Goal: Communication & Community: Answer question/provide support

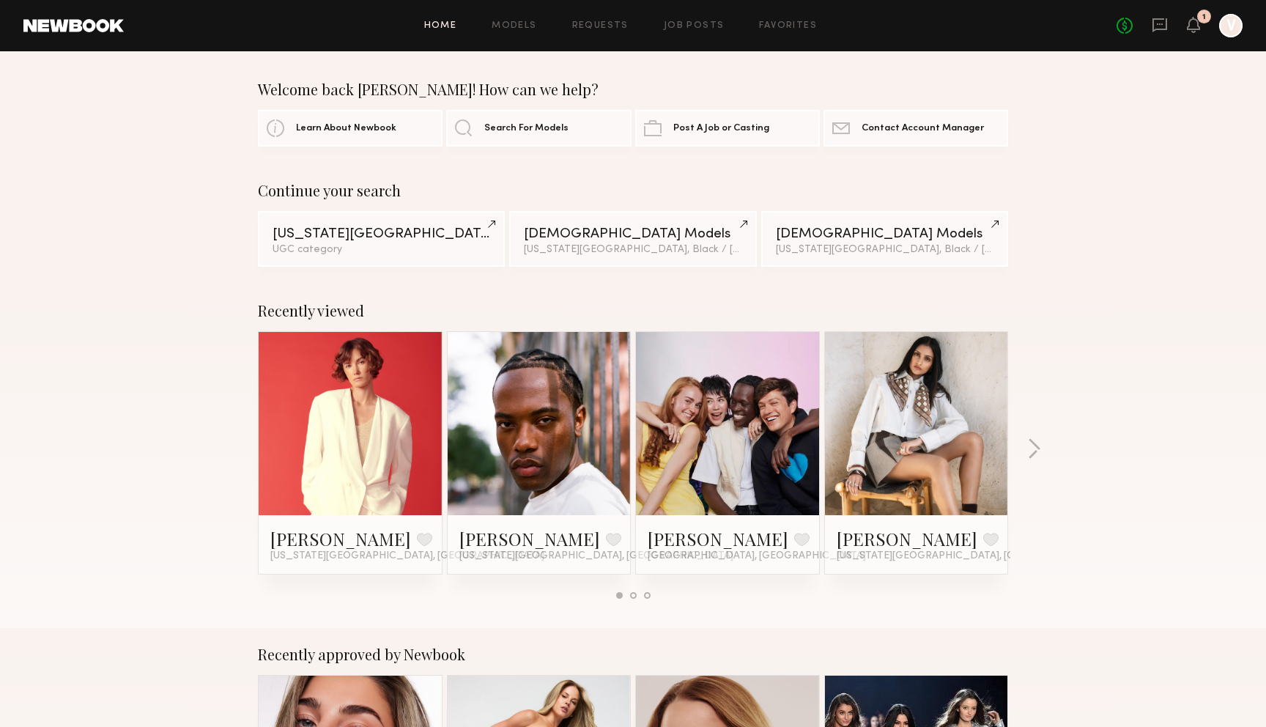
click at [1174, 15] on div "No fees up to $5,000 1 V" at bounding box center [1180, 25] width 126 height 23
click at [1154, 29] on icon at bounding box center [1160, 25] width 15 height 14
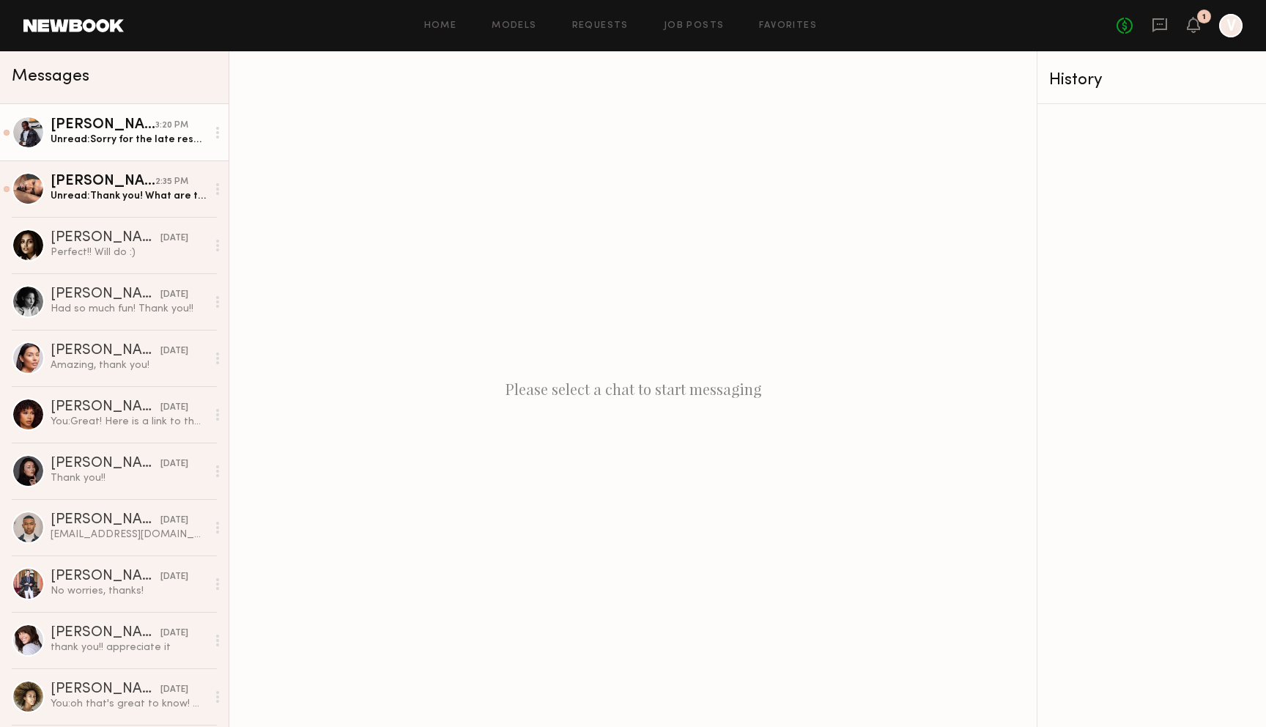
click at [169, 145] on div "Unread: Sorry for the late response & hopefully we get to work together in the …" at bounding box center [129, 140] width 156 height 14
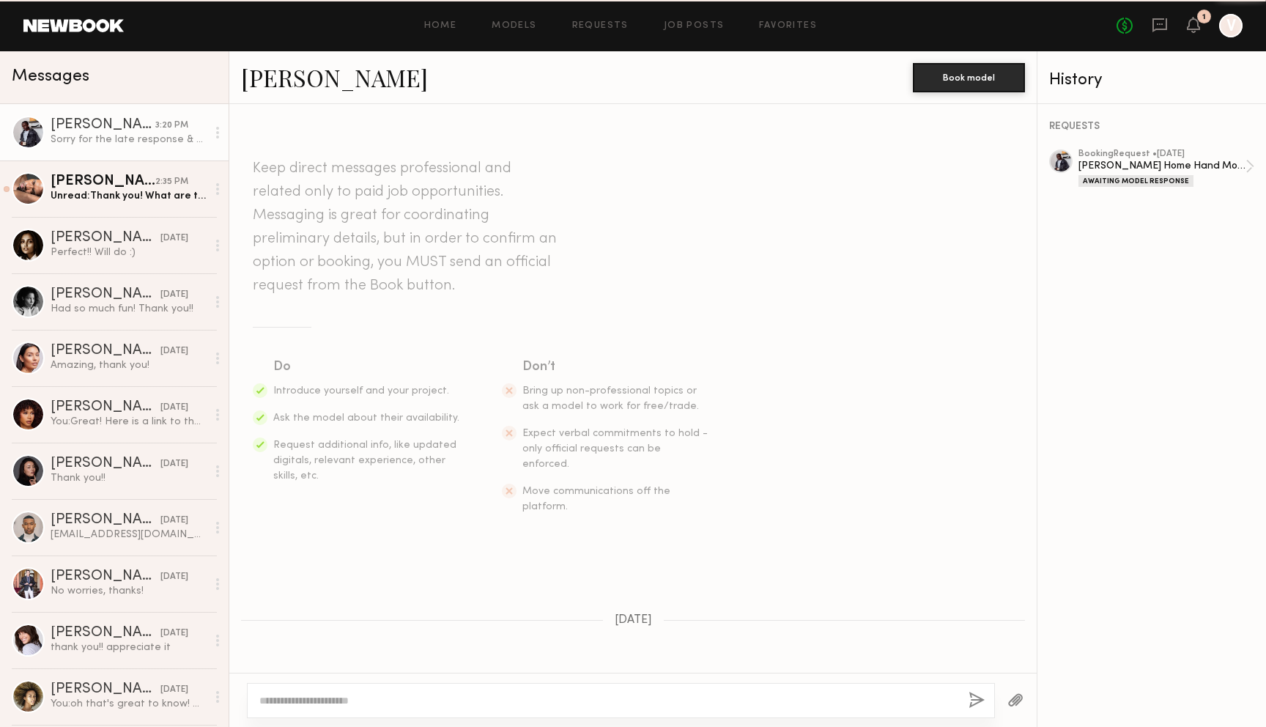
scroll to position [320, 0]
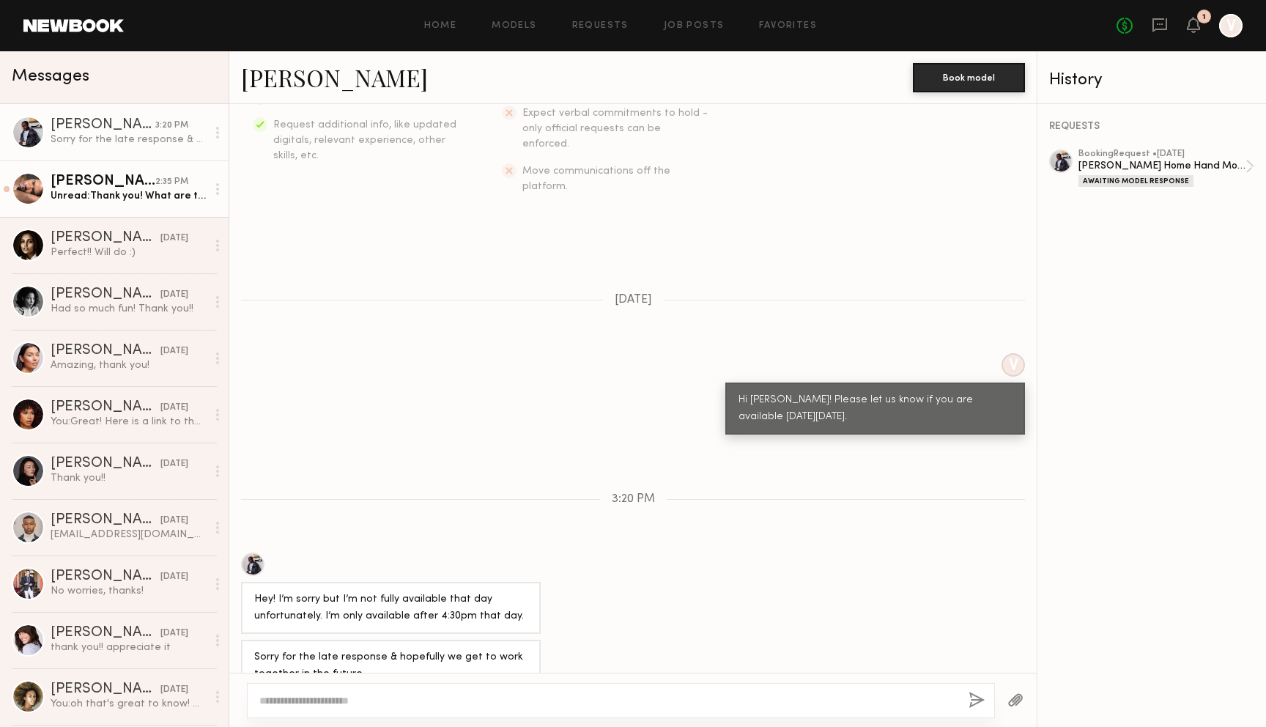
click at [160, 189] on div "Unread: Thank you! What are the times? Approximately how long will the shoot la…" at bounding box center [129, 196] width 156 height 14
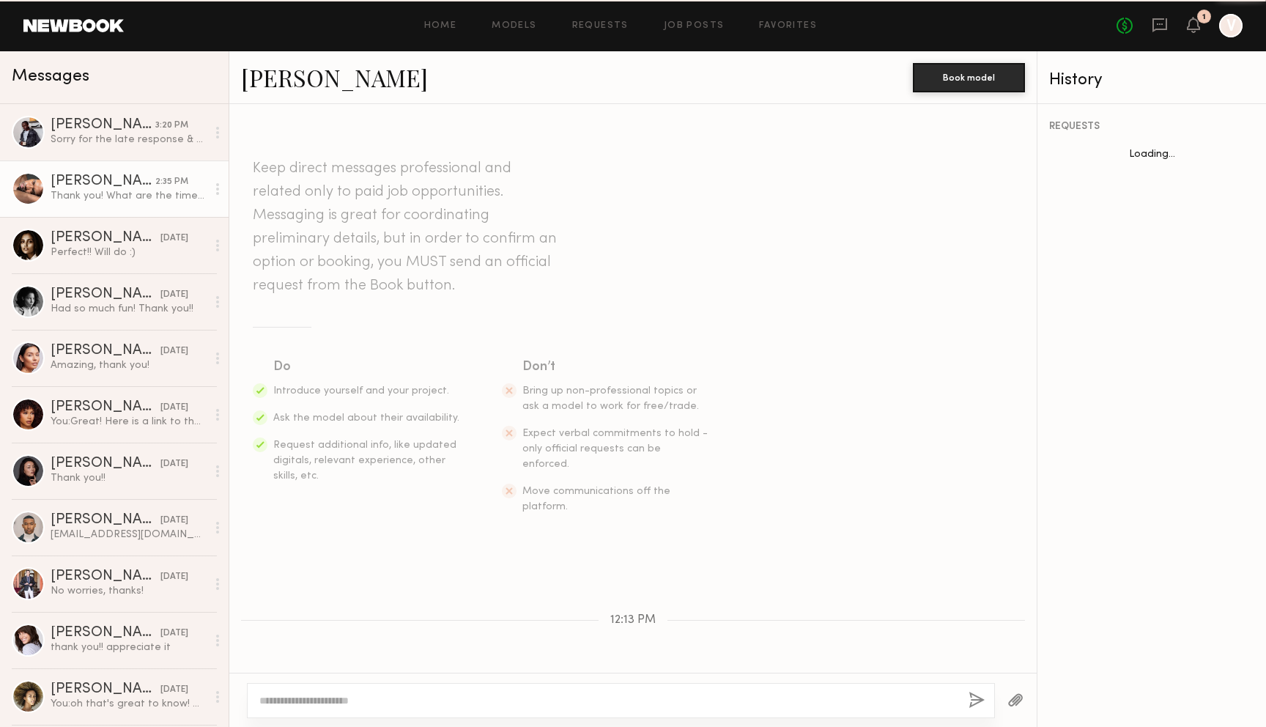
scroll to position [226, 0]
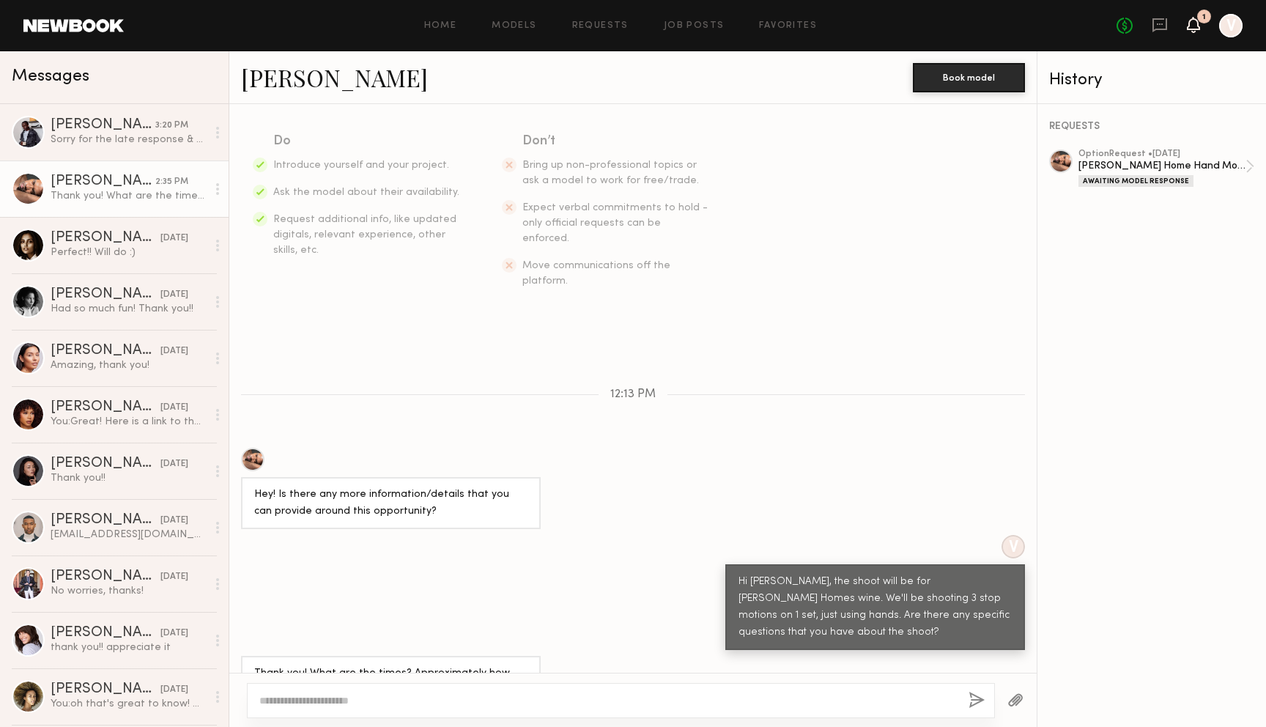
click at [1190, 23] on icon at bounding box center [1194, 24] width 12 height 10
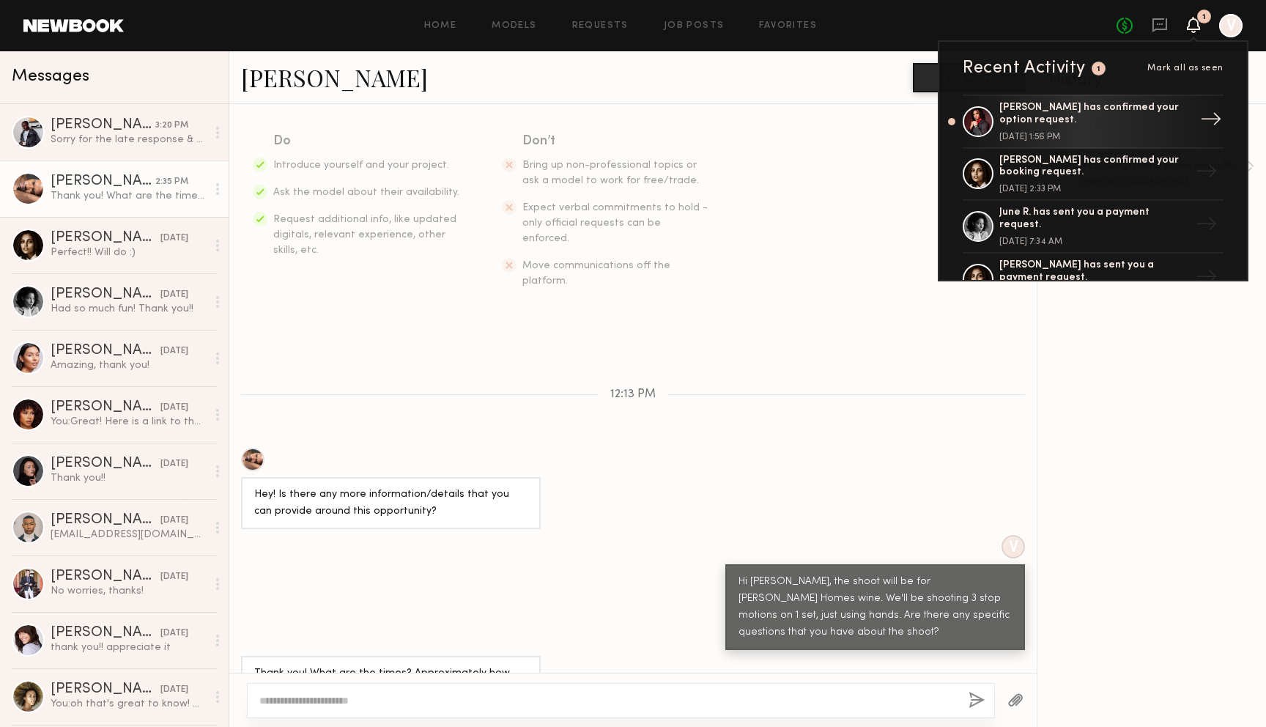
click at [1156, 115] on div "[PERSON_NAME] has confirmed your option request." at bounding box center [1094, 114] width 191 height 25
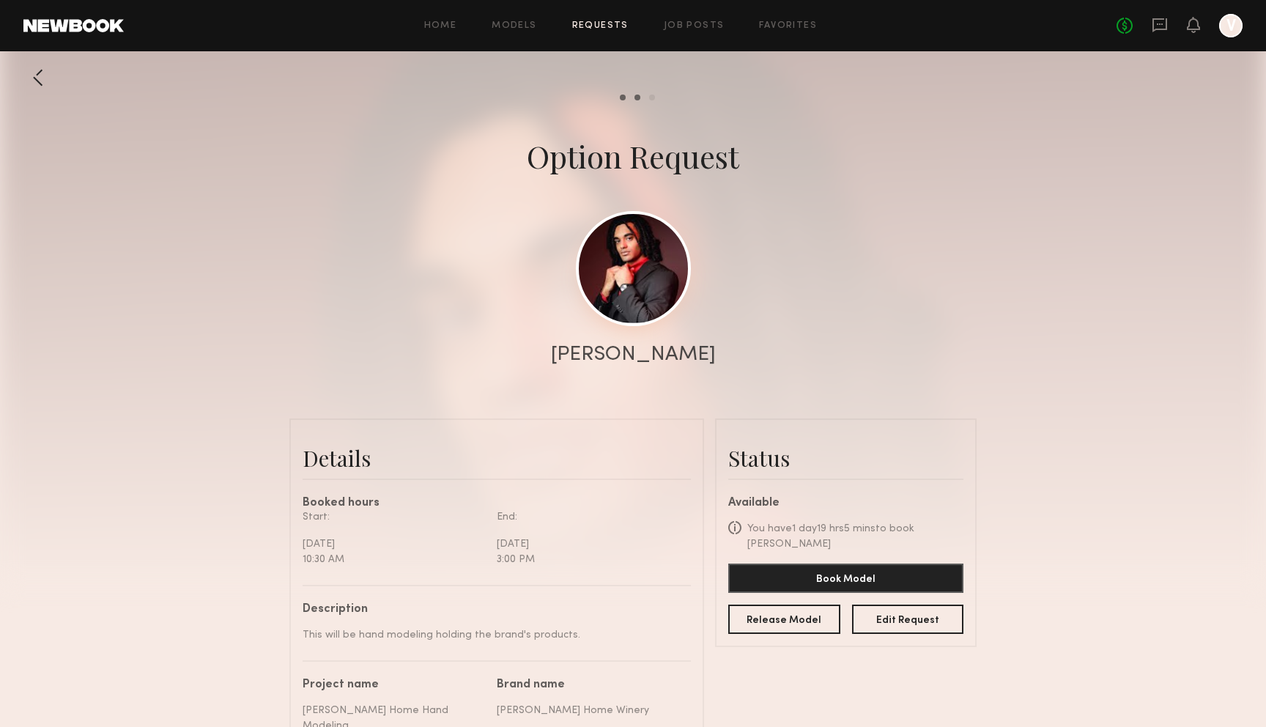
click at [638, 287] on link at bounding box center [633, 268] width 115 height 115
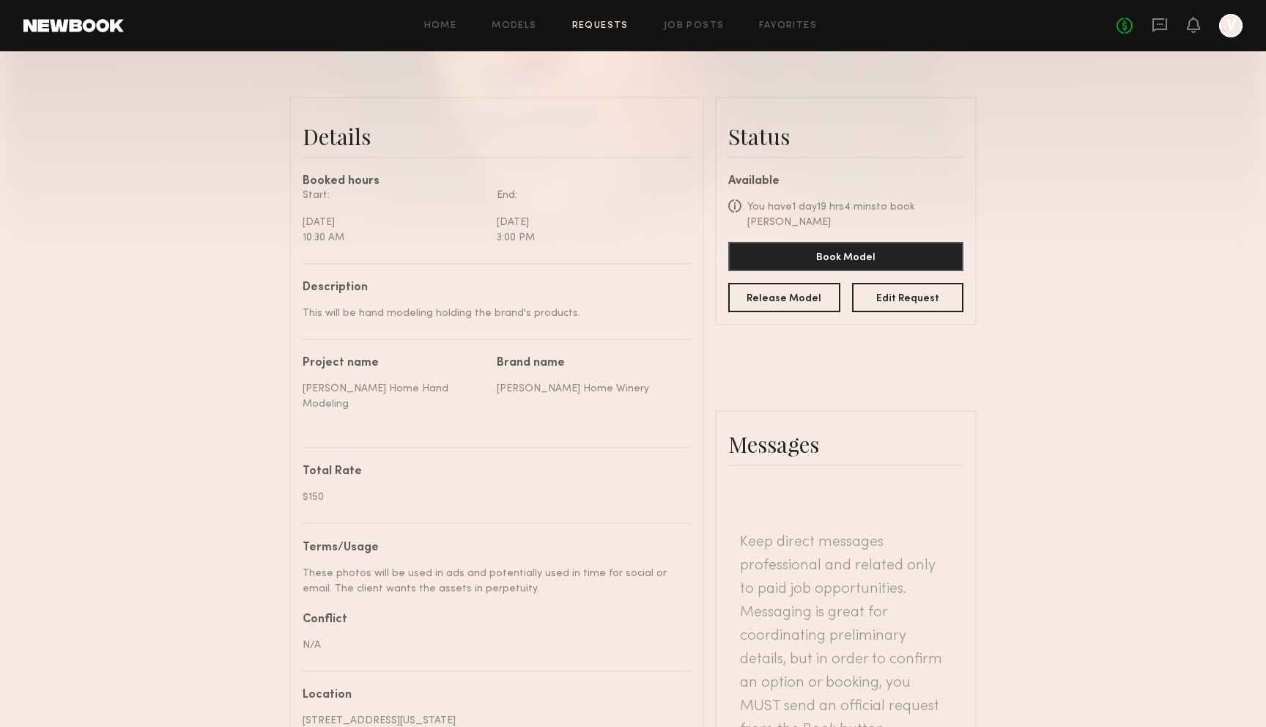
scroll to position [322, 0]
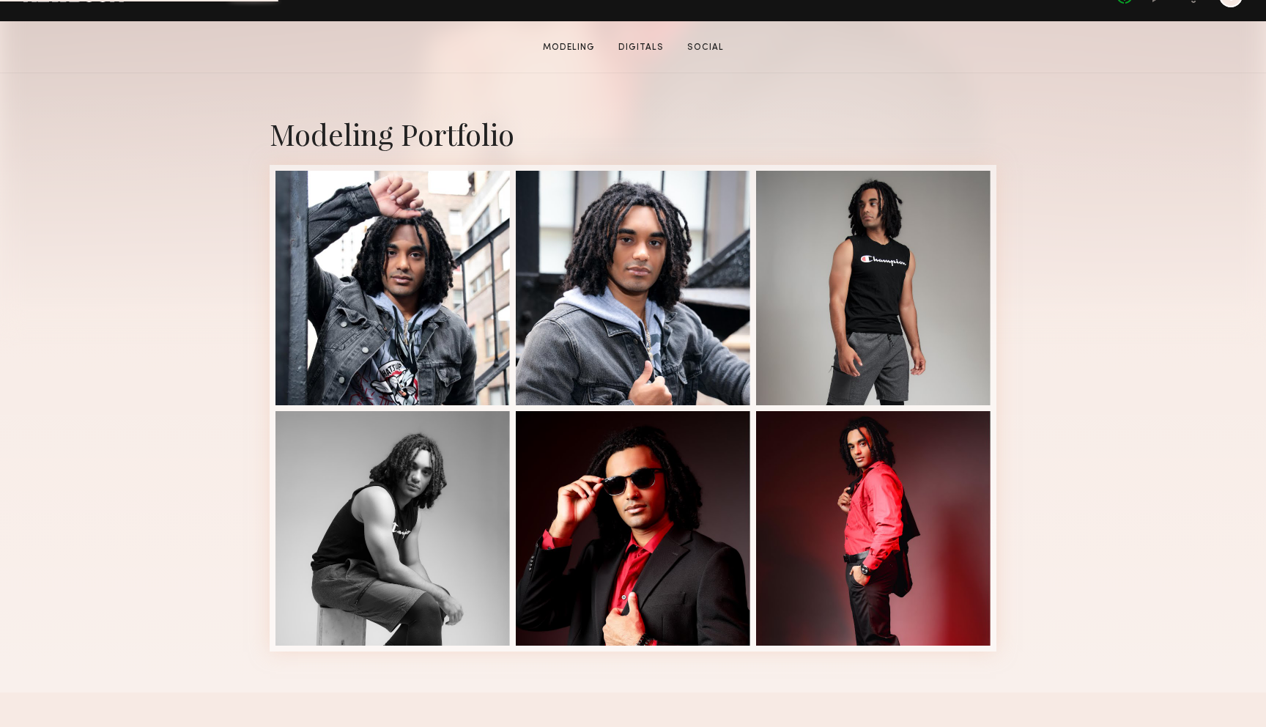
scroll to position [362, 0]
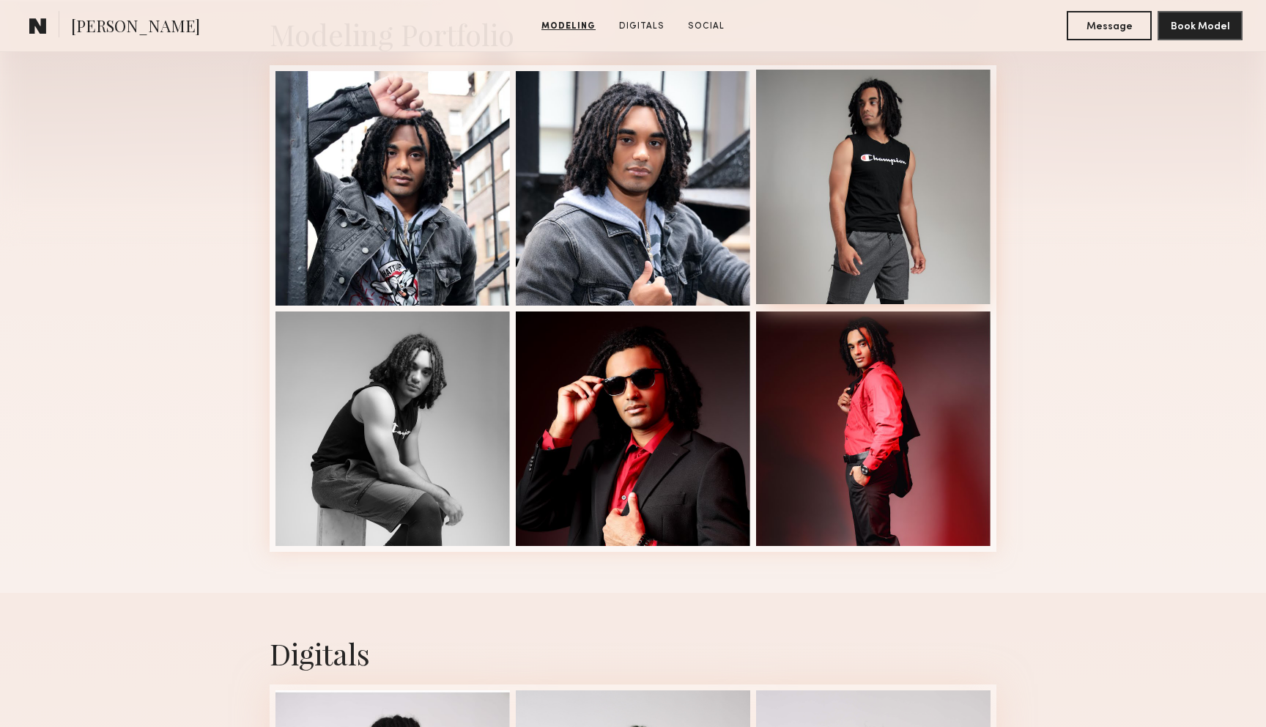
click at [887, 245] on div at bounding box center [873, 187] width 234 height 234
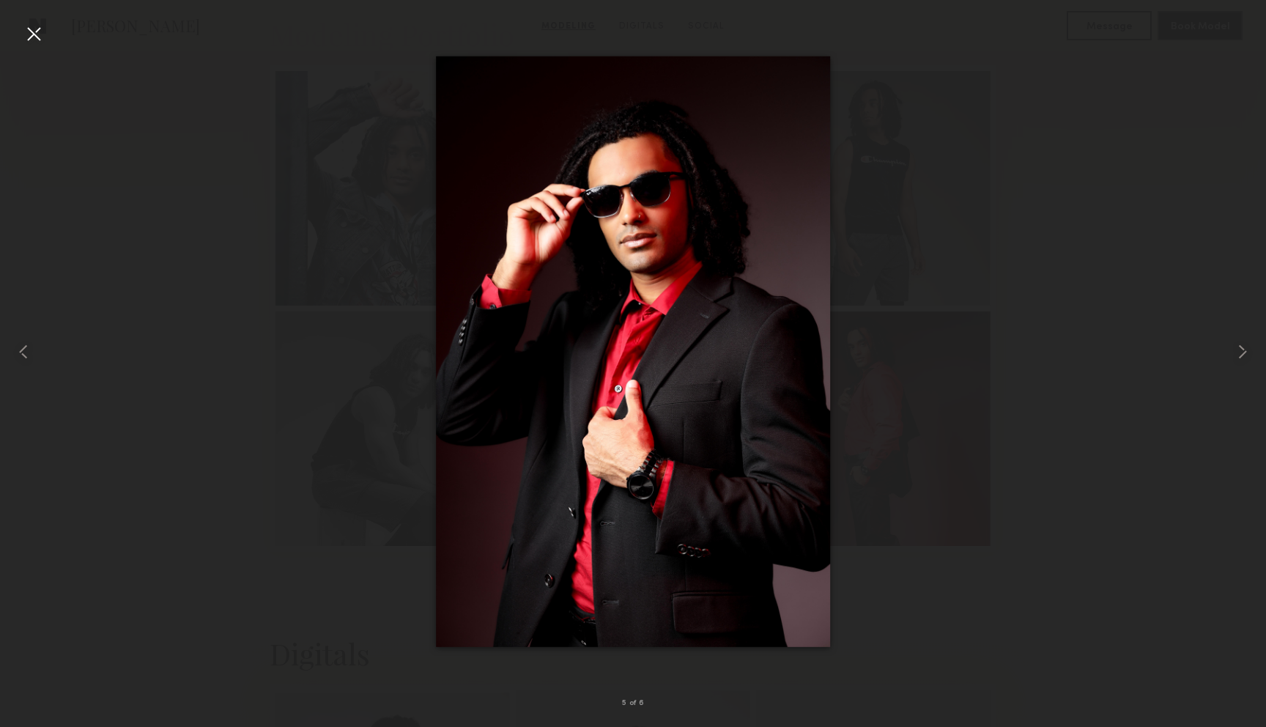
click at [1013, 270] on div at bounding box center [633, 351] width 1266 height 657
click at [40, 30] on div at bounding box center [33, 33] width 23 height 23
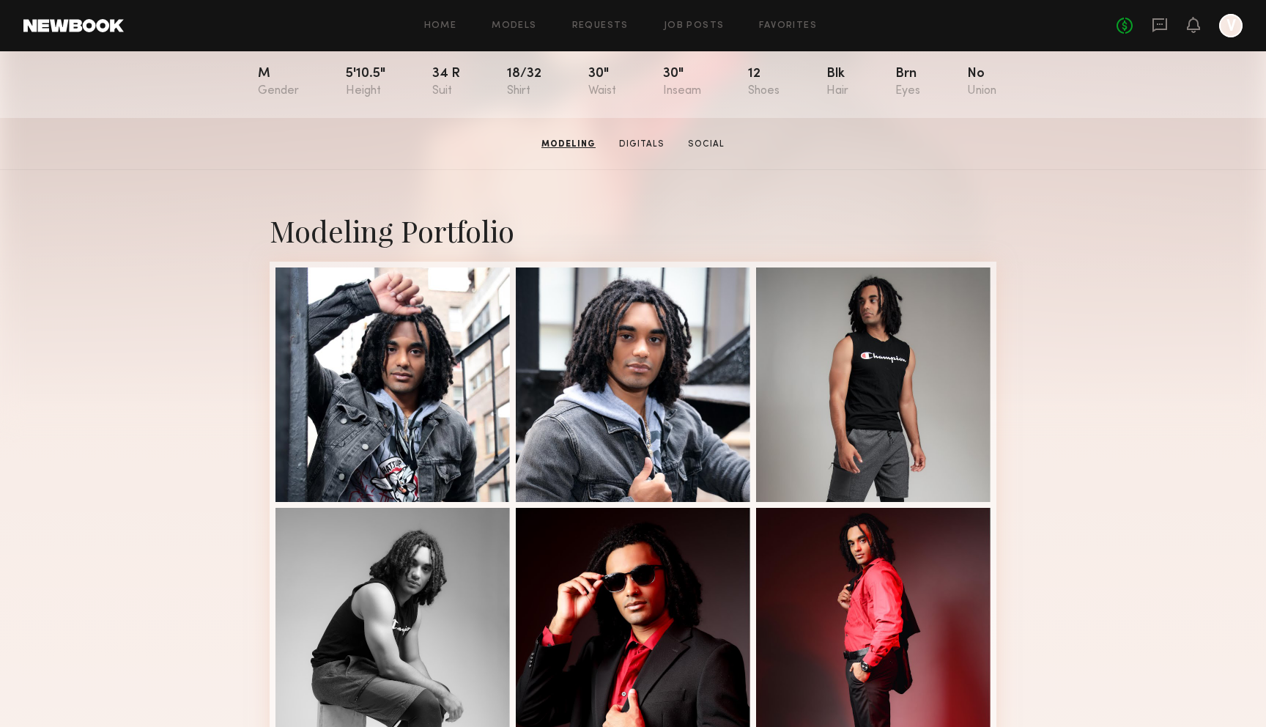
scroll to position [0, 0]
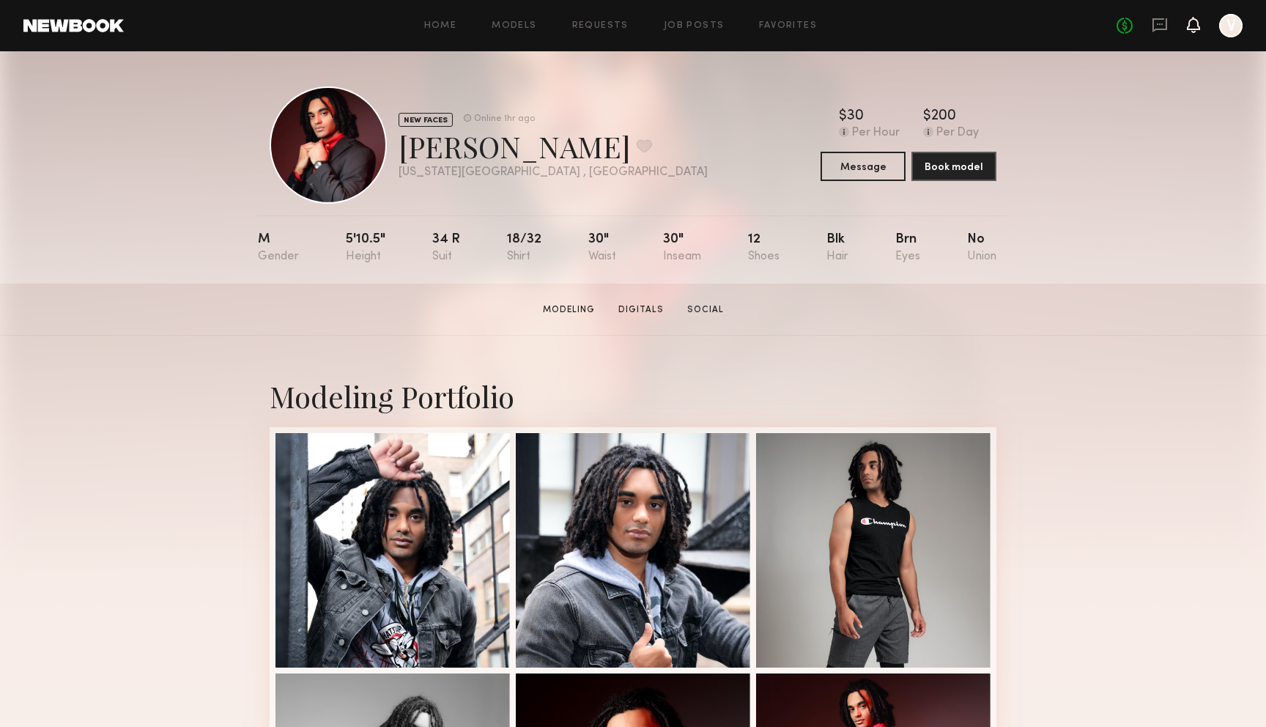
click at [1193, 21] on icon at bounding box center [1194, 24] width 12 height 10
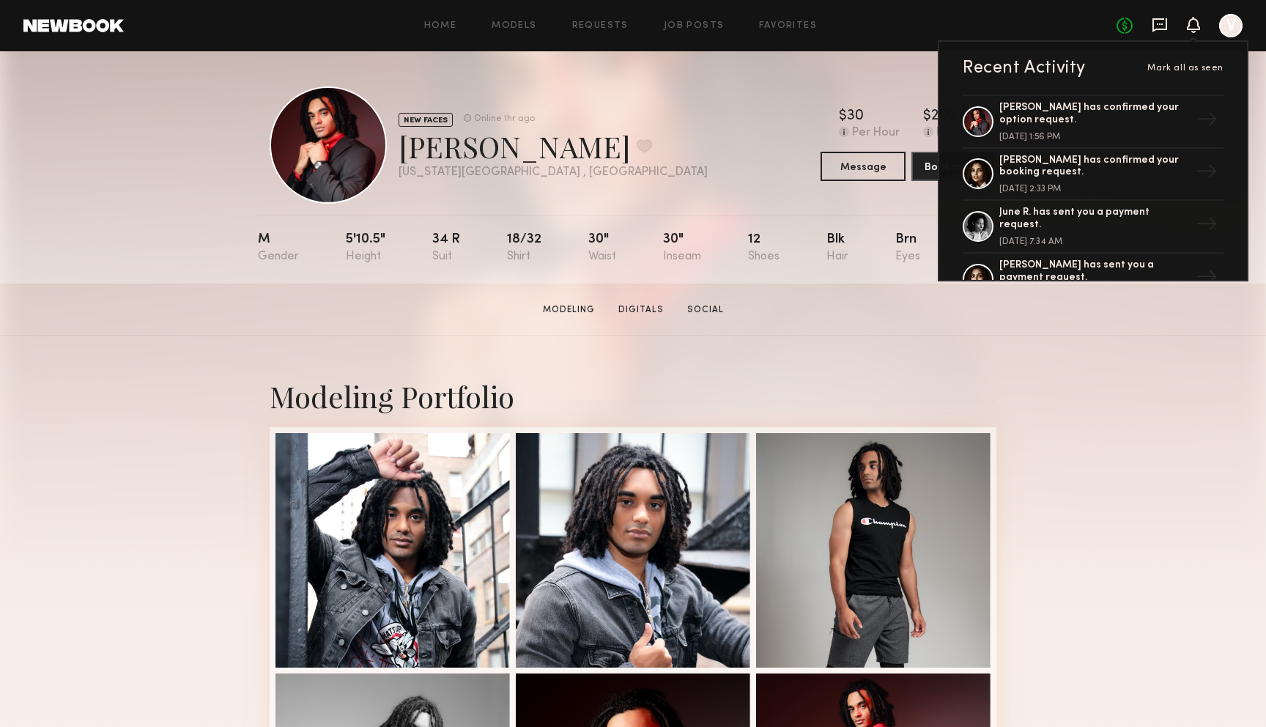
click at [1164, 21] on icon at bounding box center [1160, 25] width 16 height 16
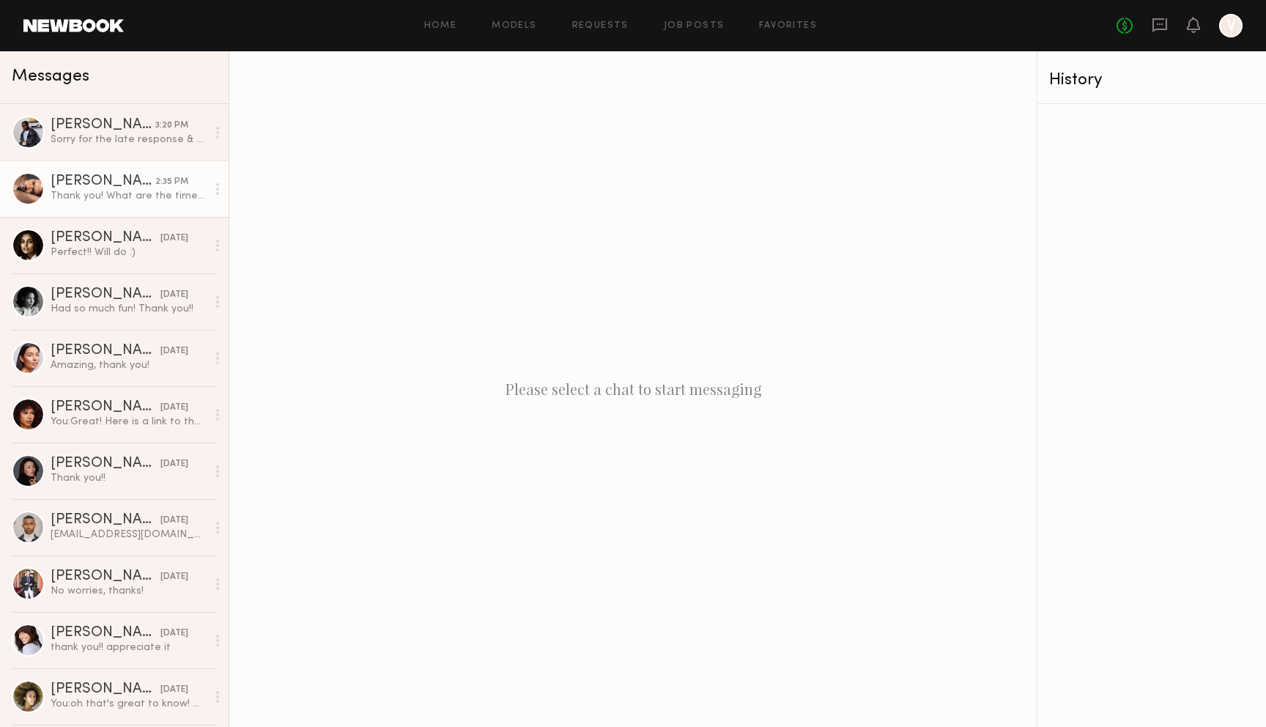
click at [128, 204] on link "[PERSON_NAME] 2:35 PM Thank you! What are the times? Approximately how long wil…" at bounding box center [114, 188] width 229 height 56
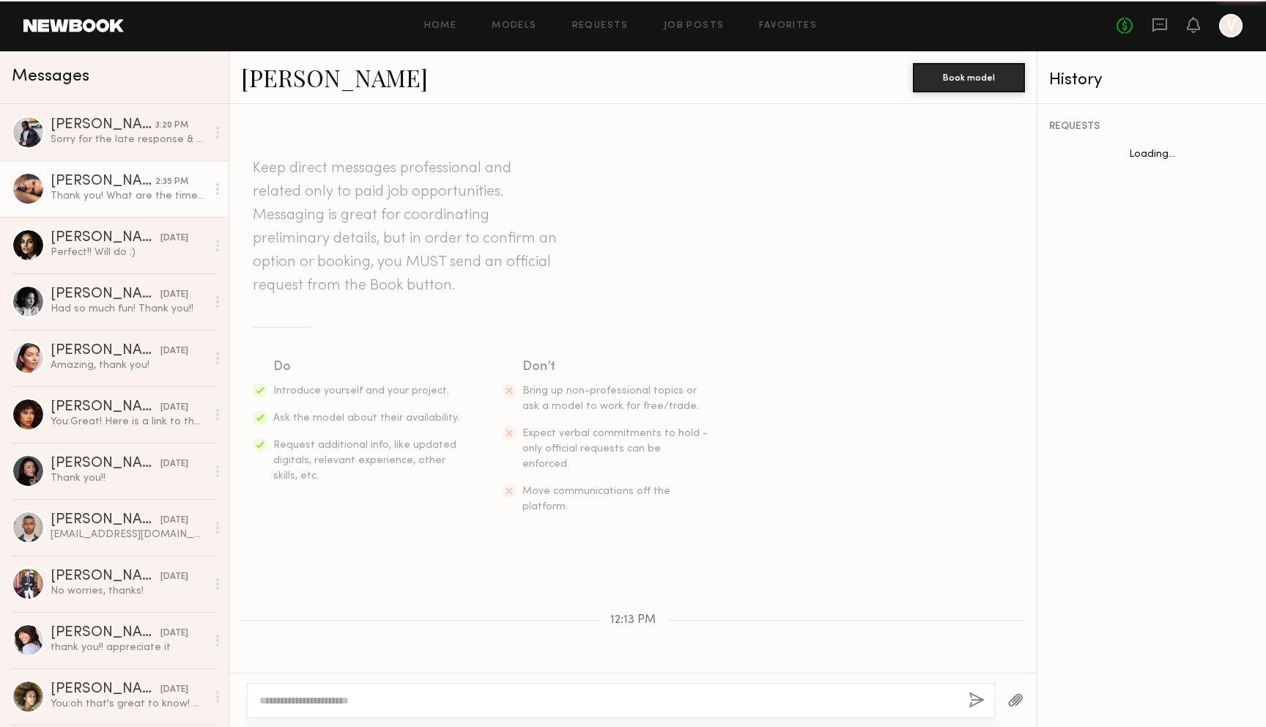
scroll to position [226, 0]
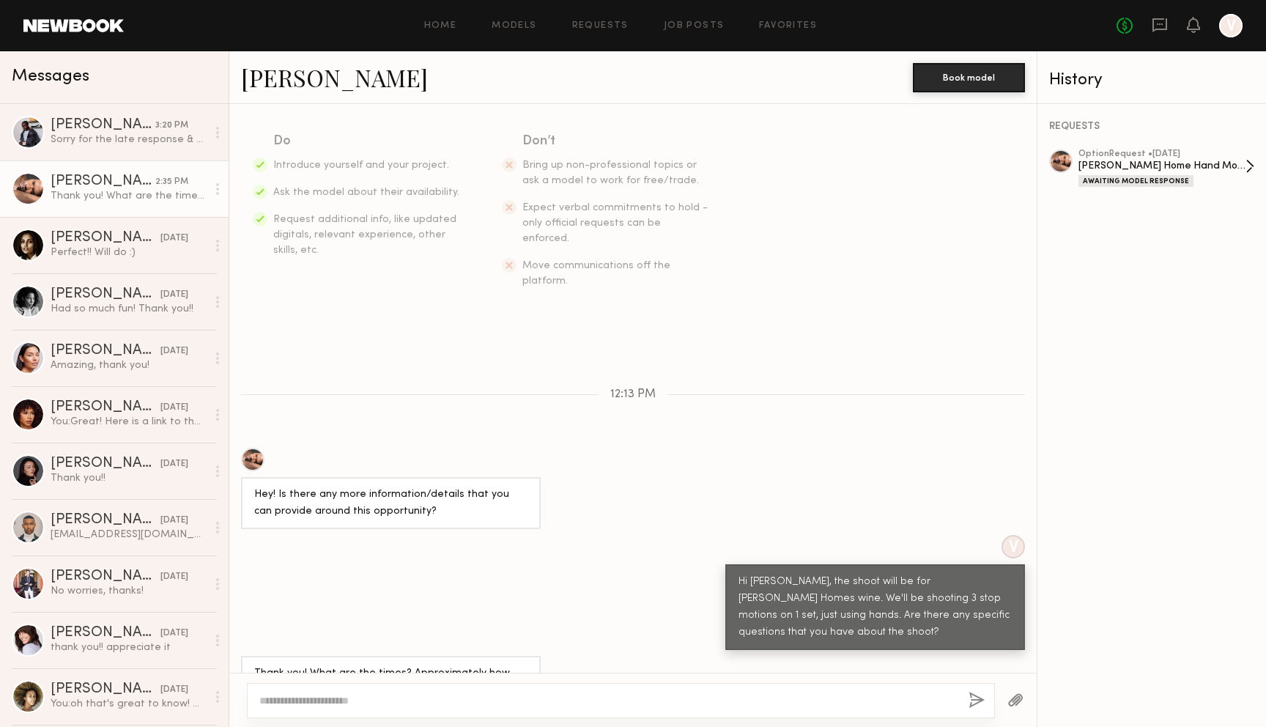
click at [1139, 171] on div "[PERSON_NAME] Home Hand Modeling" at bounding box center [1162, 166] width 167 height 14
click at [1194, 27] on icon at bounding box center [1194, 24] width 12 height 10
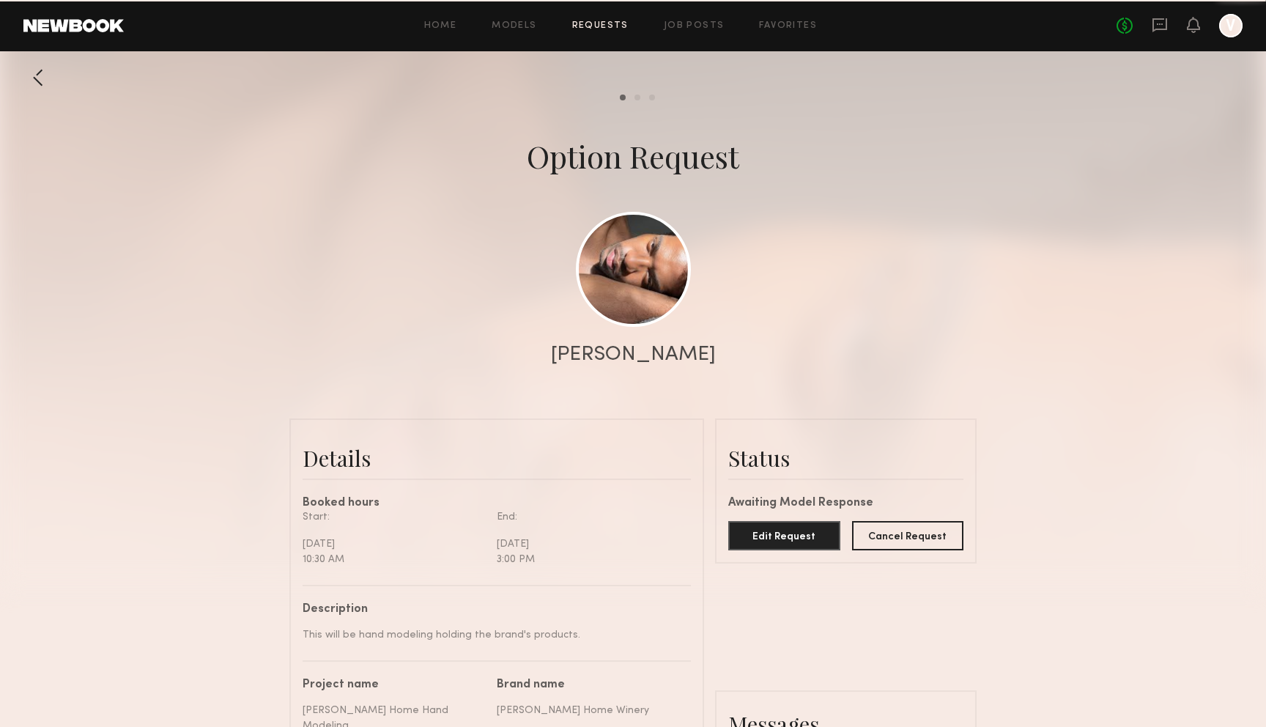
scroll to position [698, 0]
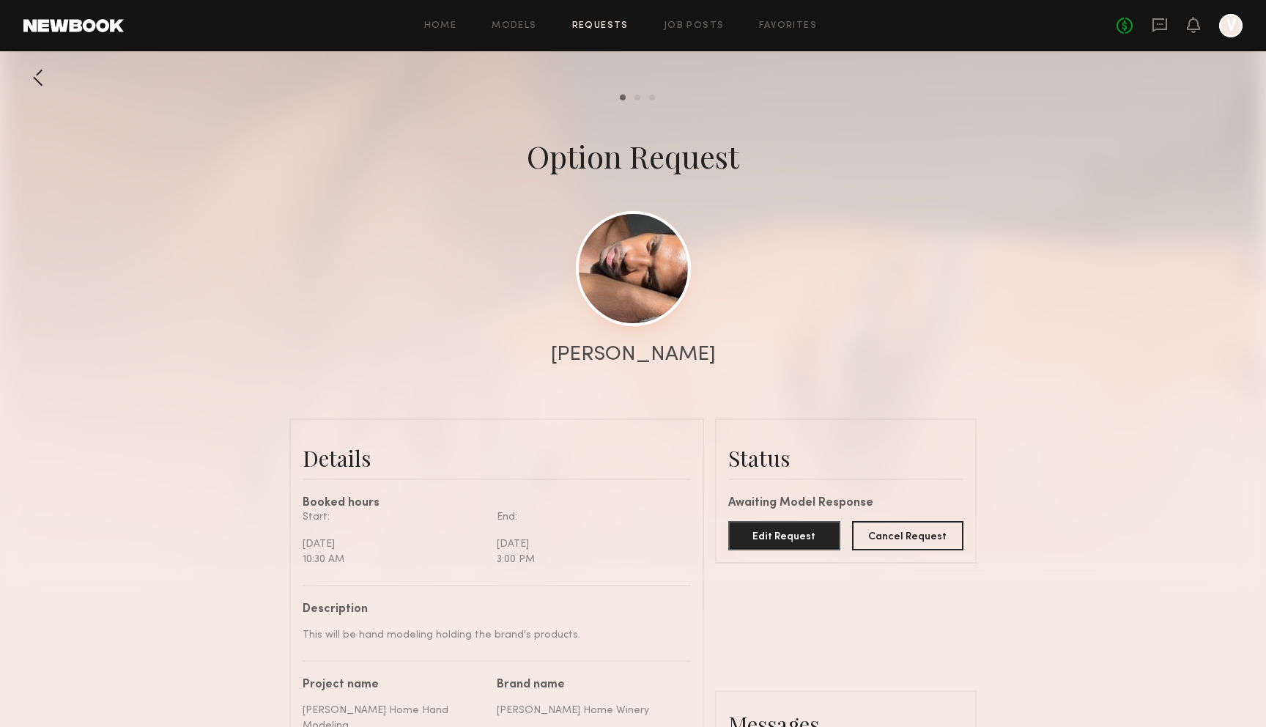
click at [625, 283] on link at bounding box center [633, 268] width 115 height 115
